Goal: Entertainment & Leisure: Browse casually

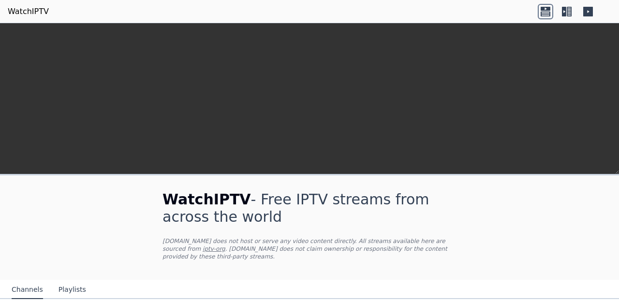
scroll to position [219, 0]
